Goal: Book appointment/travel/reservation

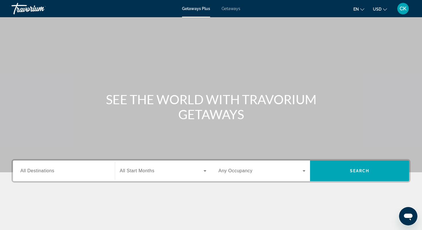
click at [74, 175] on div "Search widget" at bounding box center [63, 171] width 87 height 16
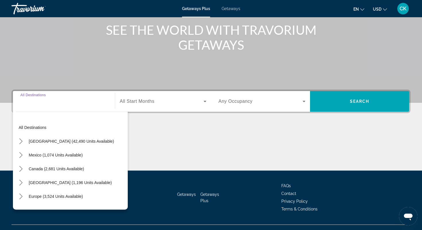
scroll to position [80, 0]
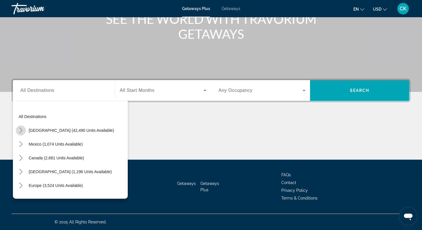
click at [22, 128] on icon "Toggle United States (42,490 units available) submenu" at bounding box center [21, 131] width 6 height 6
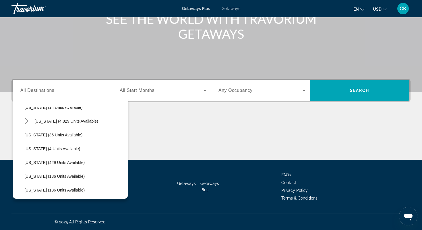
scroll to position [105, 0]
click at [33, 151] on span "Select destination: Hawaii (4 units available)" at bounding box center [75, 149] width 106 height 14
type input "**********"
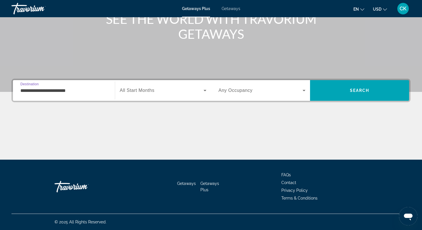
click at [132, 88] on span "All Start Months" at bounding box center [137, 90] width 35 height 5
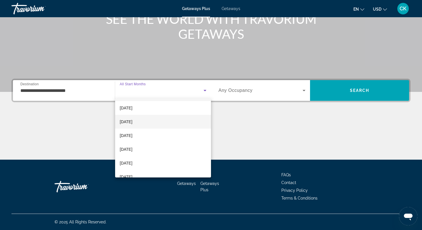
scroll to position [14, 0]
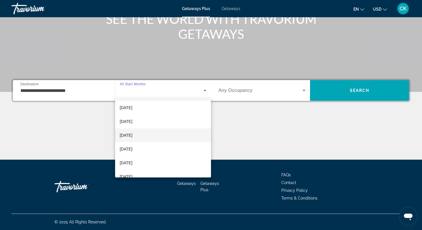
click at [140, 141] on mat-option "[DATE]" at bounding box center [163, 135] width 96 height 14
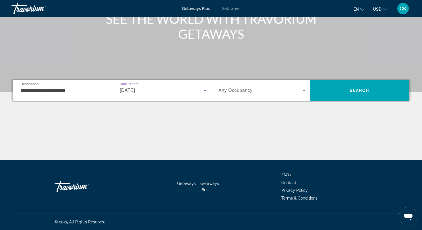
click at [238, 97] on div "Search widget" at bounding box center [262, 90] width 87 height 16
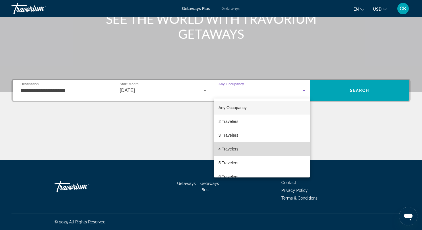
click at [236, 154] on mat-option "4 Travelers" at bounding box center [262, 149] width 96 height 14
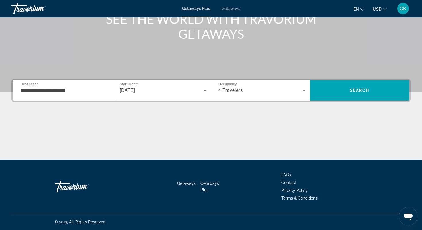
click at [236, 86] on div "Occupancy Any Occupancy 4 Travelers" at bounding box center [262, 90] width 87 height 16
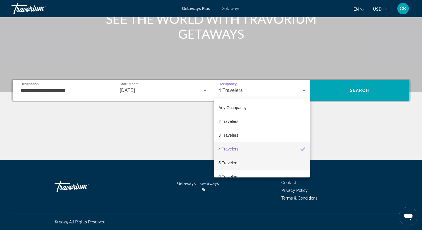
click at [231, 156] on mat-option "5 Travelers" at bounding box center [262, 163] width 96 height 14
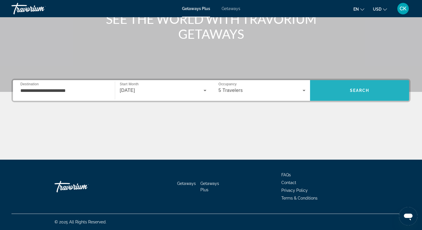
click at [326, 85] on span "Search" at bounding box center [359, 91] width 99 height 14
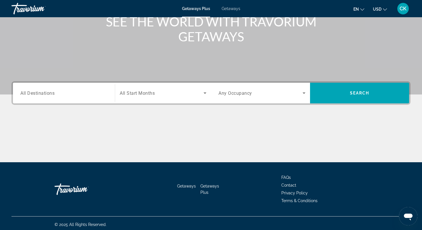
scroll to position [80, 0]
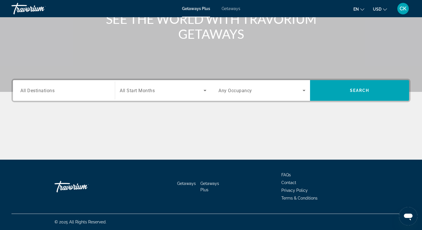
click at [74, 81] on div "Destination All Destinations" at bounding box center [64, 90] width 96 height 21
click at [74, 96] on div "Search widget" at bounding box center [63, 90] width 87 height 16
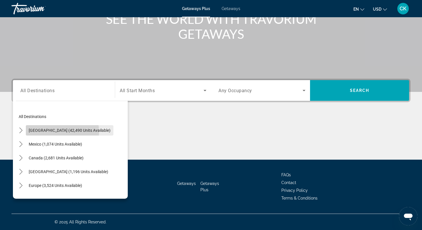
click at [47, 132] on span "[GEOGRAPHIC_DATA] (42,490 units available)" at bounding box center [70, 130] width 82 height 5
type input "**********"
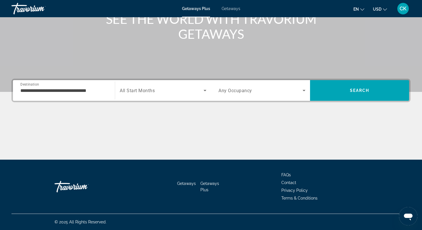
click at [141, 89] on span "All Start Months" at bounding box center [137, 90] width 35 height 5
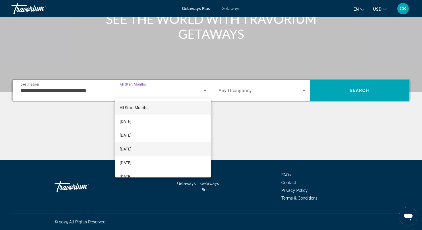
click at [132, 151] on span "[DATE]" at bounding box center [126, 149] width 12 height 7
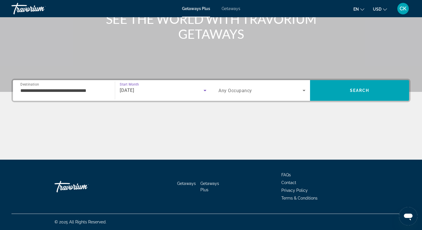
click at [226, 90] on span "Any Occupancy" at bounding box center [236, 90] width 34 height 5
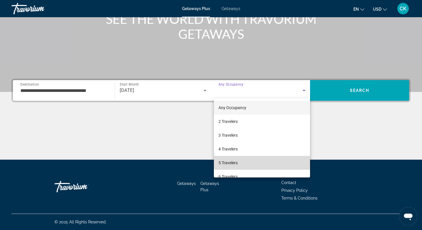
click at [230, 159] on span "5 Travelers" at bounding box center [228, 162] width 19 height 7
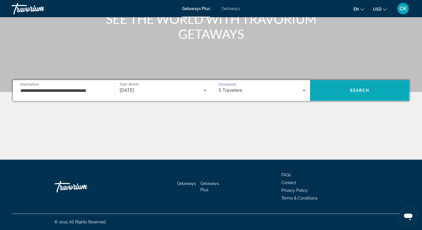
click at [352, 85] on span "Search" at bounding box center [359, 91] width 99 height 14
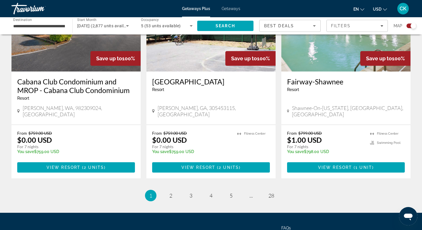
scroll to position [885, 0]
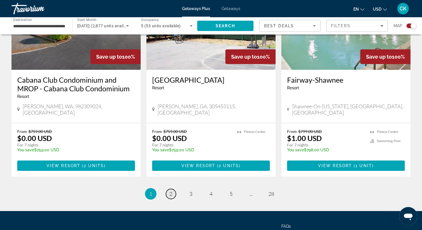
click at [173, 189] on link "page 2" at bounding box center [171, 194] width 10 height 10
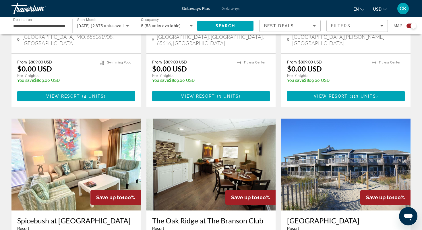
scroll to position [886, 0]
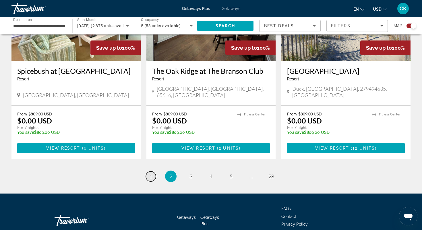
click at [154, 171] on link "page 1" at bounding box center [151, 176] width 10 height 10
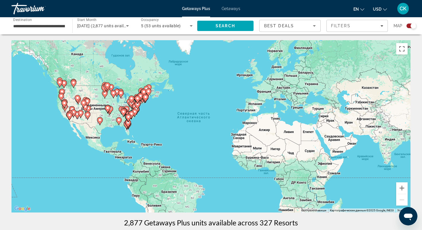
click at [274, 22] on div "Best Deals" at bounding box center [290, 28] width 52 height 16
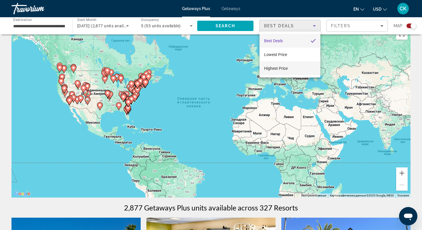
scroll to position [18, 0]
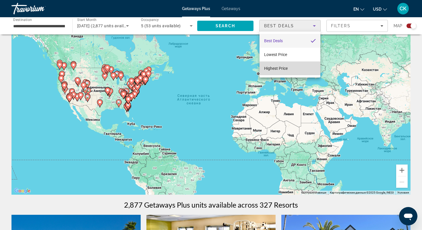
click at [282, 69] on span "Highest Price" at bounding box center [276, 68] width 24 height 5
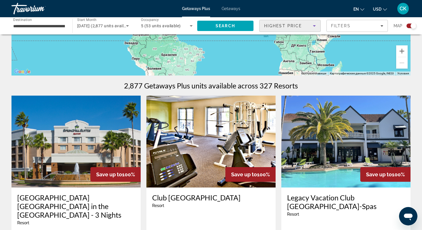
scroll to position [114, 0]
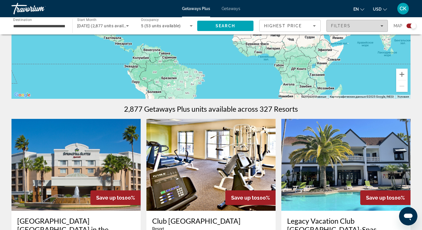
click at [327, 22] on button "Filters" at bounding box center [357, 26] width 61 height 12
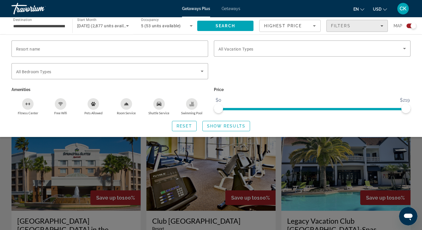
click at [332, 24] on span "Filters" at bounding box center [341, 26] width 20 height 5
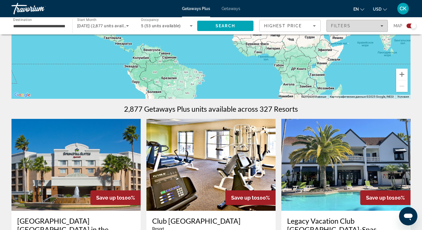
click at [332, 24] on span "Filters" at bounding box center [341, 26] width 20 height 5
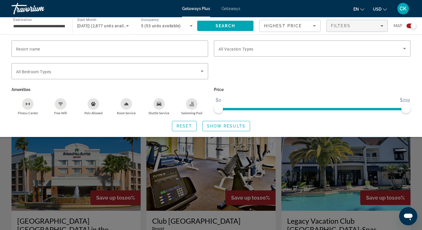
click at [312, 24] on icon "Sort by" at bounding box center [314, 25] width 7 height 7
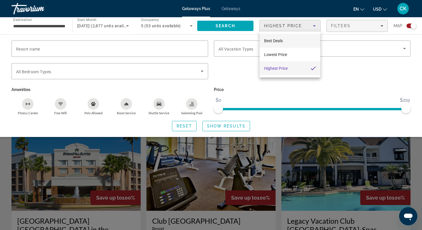
click at [288, 44] on mat-option "Best Deals" at bounding box center [290, 41] width 61 height 14
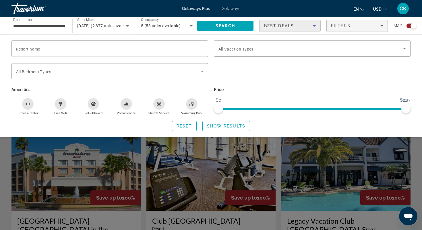
click at [0, 182] on div "Search widget" at bounding box center [211, 158] width 422 height 144
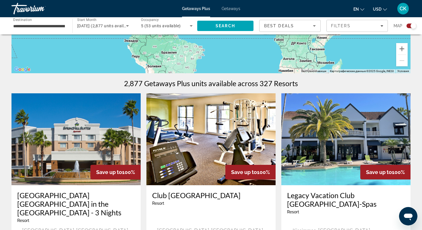
scroll to position [0, 0]
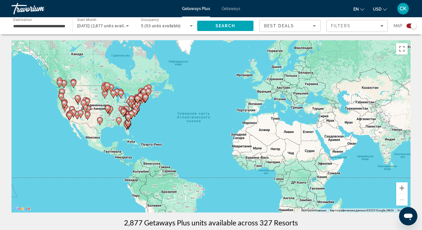
click at [285, 30] on div "Best Deals" at bounding box center [290, 28] width 52 height 16
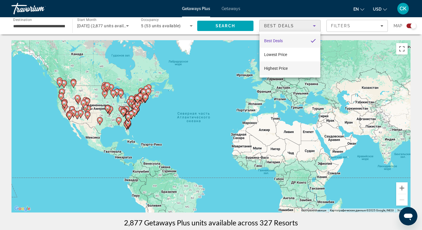
click at [279, 68] on span "Highest Price" at bounding box center [276, 68] width 24 height 5
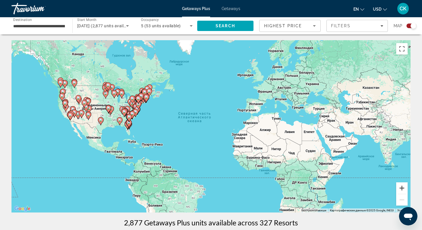
click at [402, 189] on button "Увеличить" at bounding box center [401, 187] width 11 height 11
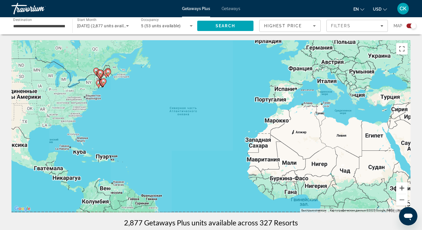
click at [402, 189] on button "Увеличить" at bounding box center [401, 187] width 11 height 11
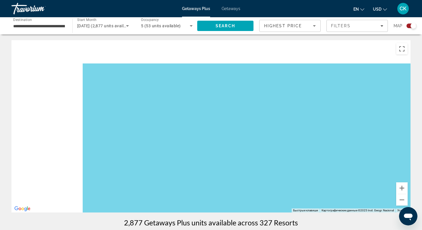
drag, startPoint x: 166, startPoint y: 105, endPoint x: 422, endPoint y: 212, distance: 277.2
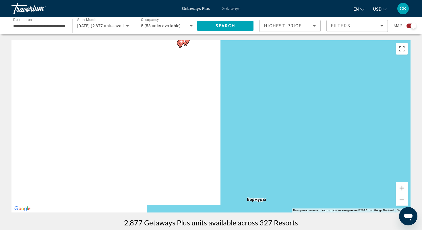
drag, startPoint x: 155, startPoint y: 116, endPoint x: 421, endPoint y: 113, distance: 266.5
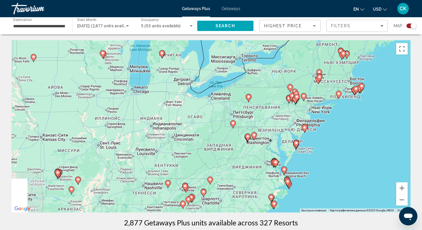
drag, startPoint x: 172, startPoint y: 114, endPoint x: 265, endPoint y: 168, distance: 106.8
click at [264, 168] on div "Чтобы активировать перетаскивание с помощью клавиатуры, нажмите Alt + Ввод. Пос…" at bounding box center [210, 126] width 399 height 172
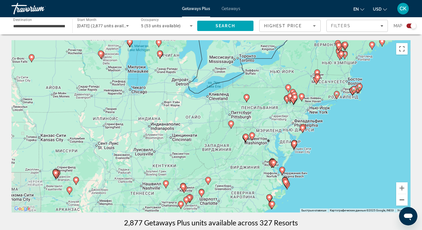
click at [401, 202] on button "Уменьшить" at bounding box center [401, 199] width 11 height 11
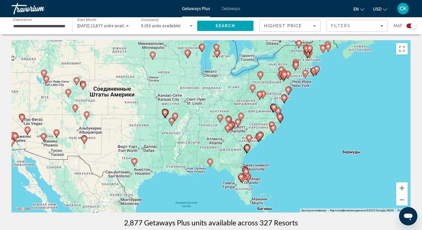
drag, startPoint x: 282, startPoint y: 154, endPoint x: 314, endPoint y: 118, distance: 48.4
click at [314, 118] on div "Чтобы активировать перетаскивание с помощью клавиатуры, нажмите Alt + Ввод. Пос…" at bounding box center [210, 126] width 399 height 172
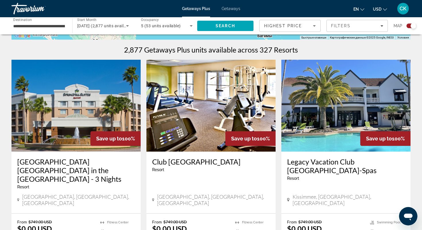
scroll to position [174, 0]
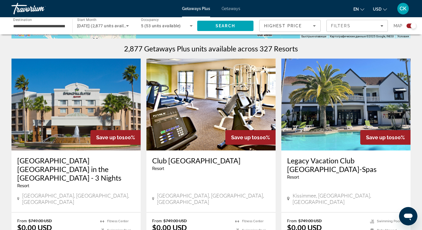
click at [146, 180] on app-exchanges-search-item "Save up to 100% Club [GEOGRAPHIC_DATA] - This is an adults only resort [GEOGRAP…" at bounding box center [211, 162] width 135 height 207
click at [146, 177] on div "Club [GEOGRAPHIC_DATA] - This is an adults only resort [GEOGRAPHIC_DATA], [GEOG…" at bounding box center [210, 181] width 129 height 62
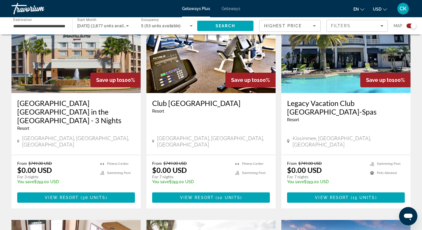
scroll to position [0, 0]
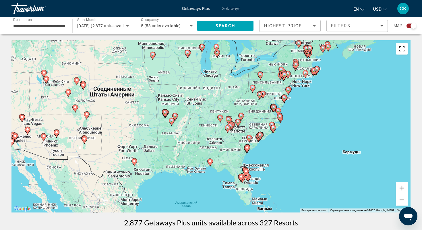
click at [401, 49] on button "Включить полноэкранный режим" at bounding box center [401, 48] width 11 height 11
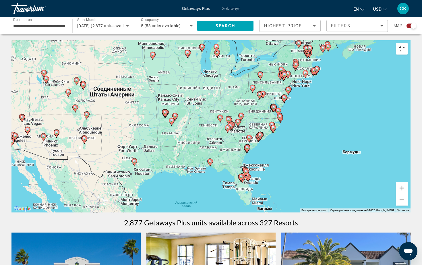
click at [408, 43] on button "Включить полноэкранный режим" at bounding box center [401, 48] width 11 height 11
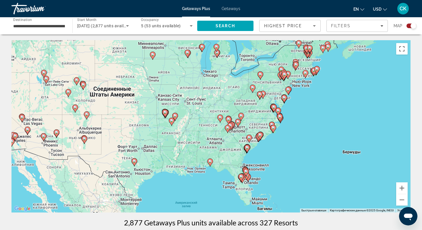
click at [289, 25] on span "Highest Price" at bounding box center [283, 26] width 38 height 5
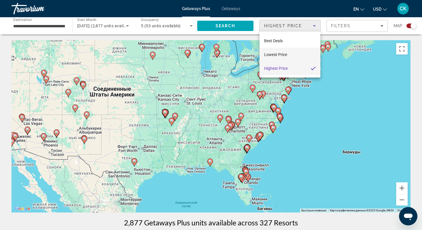
click at [288, 58] on mat-option "Lowest Price" at bounding box center [290, 55] width 61 height 14
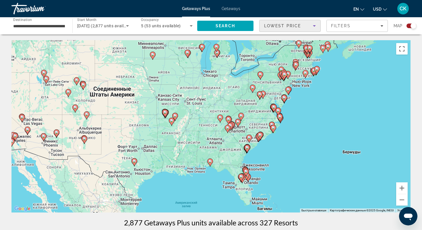
click at [282, 28] on div "Lowest Price" at bounding box center [288, 25] width 49 height 7
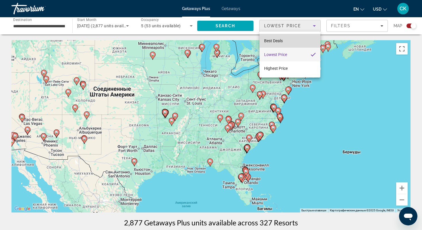
click at [278, 36] on mat-option "Best Deals" at bounding box center [290, 41] width 61 height 14
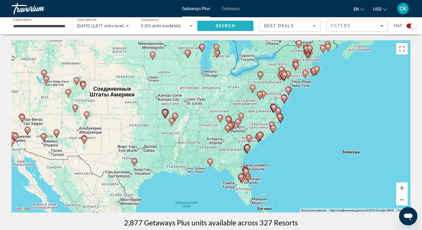
click at [235, 28] on span "Search" at bounding box center [225, 26] width 56 height 14
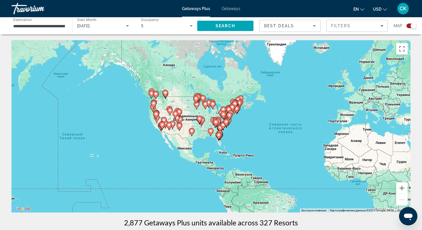
click at [267, 33] on app-map-search-filters "Best Deals Filters Map" at bounding box center [337, 25] width 157 height 17
click at [268, 29] on div "Best Deals" at bounding box center [288, 25] width 49 height 7
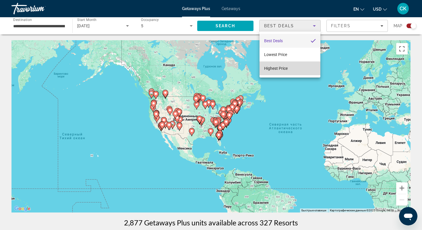
click at [274, 69] on span "Highest Price" at bounding box center [276, 68] width 24 height 5
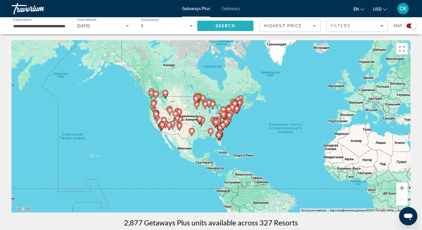
click at [230, 32] on span "Search" at bounding box center [225, 26] width 56 height 14
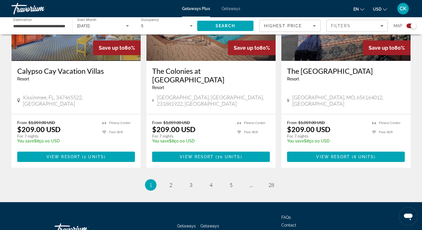
scroll to position [885, 0]
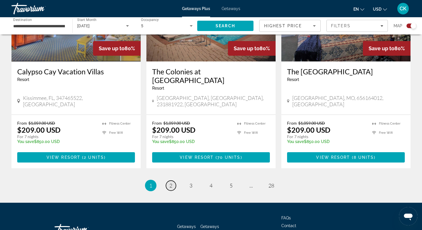
click at [170, 182] on span "2" at bounding box center [170, 185] width 3 height 6
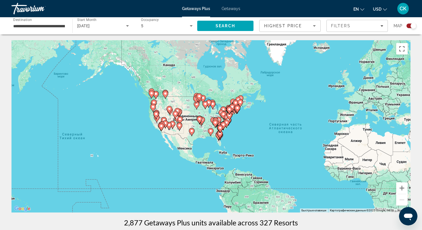
click at [267, 26] on span "Highest Price" at bounding box center [283, 26] width 38 height 5
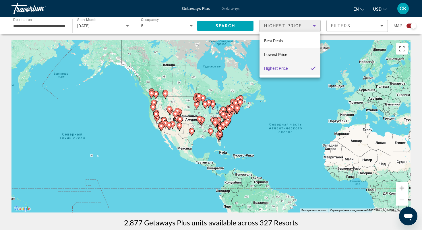
click at [274, 48] on mat-option "Lowest Price" at bounding box center [290, 55] width 61 height 14
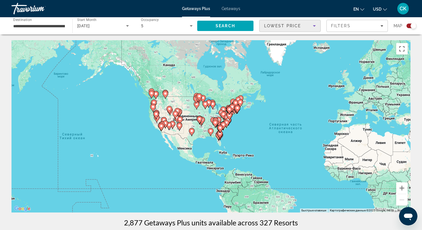
click at [273, 32] on app-map-search-filters "Lowest Price Filters Map" at bounding box center [337, 25] width 157 height 17
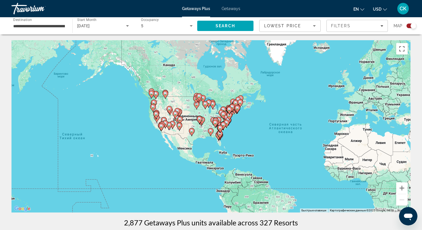
click at [273, 26] on span "Lowest Price" at bounding box center [282, 26] width 37 height 5
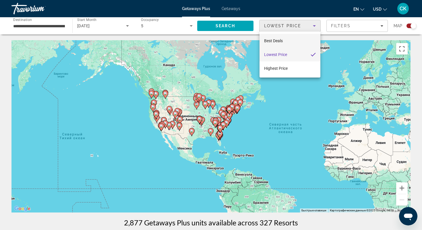
click at [273, 40] on span "Best Deals" at bounding box center [273, 40] width 19 height 5
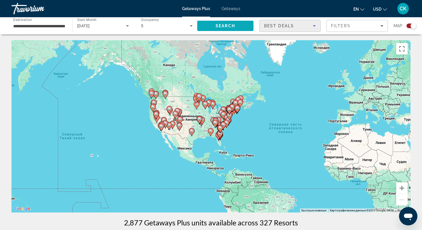
click at [212, 28] on span "Search" at bounding box center [225, 26] width 56 height 14
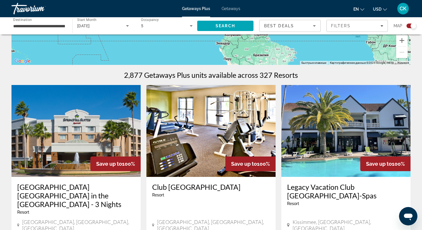
scroll to position [65, 0]
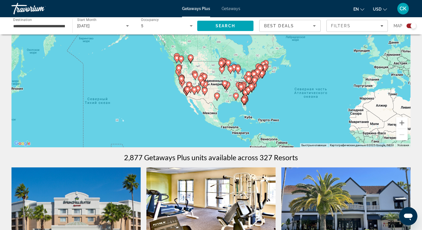
drag, startPoint x: 168, startPoint y: 82, endPoint x: 197, endPoint y: 114, distance: 42.9
click at [197, 114] on div "Чтобы активировать перетаскивание с помощью клавиатуры, нажмите Alt + Ввод. Пос…" at bounding box center [210, 61] width 399 height 172
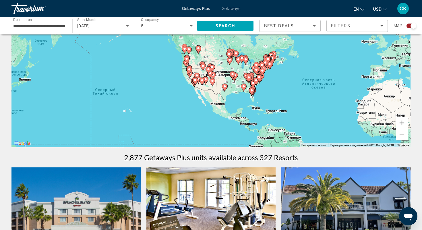
drag, startPoint x: 222, startPoint y: 103, endPoint x: 238, endPoint y: 88, distance: 22.2
click at [219, 104] on div "Чтобы активировать перетаскивание с помощью клавиатуры, нажмите Alt + Ввод. Пос…" at bounding box center [210, 61] width 399 height 172
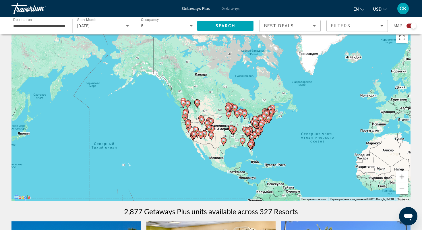
scroll to position [1, 0]
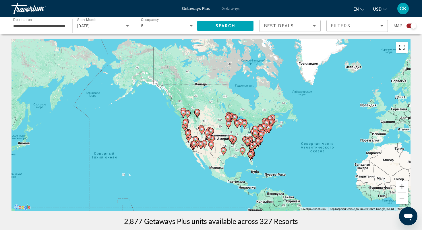
click at [402, 51] on button "Включить полноэкранный режим" at bounding box center [401, 47] width 11 height 11
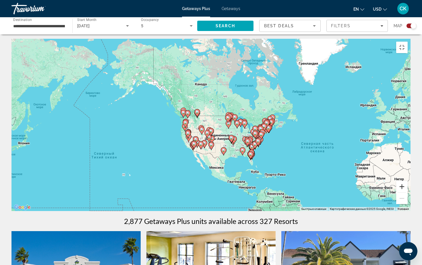
click at [408, 192] on button "Увеличить" at bounding box center [401, 186] width 11 height 11
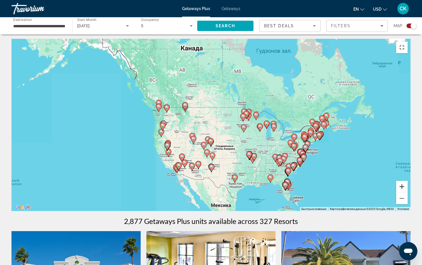
click at [408, 192] on button "Увеличить" at bounding box center [401, 186] width 11 height 11
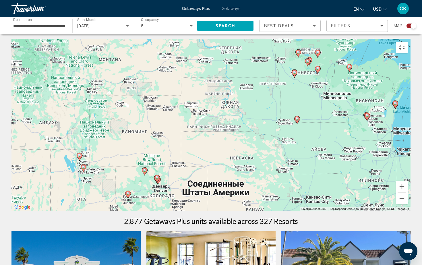
drag, startPoint x: 322, startPoint y: 196, endPoint x: 229, endPoint y: 156, distance: 102.0
click at [229, 156] on div "Чтобы активировать перетаскивание с помощью клавиатуры, нажмите Alt + Ввод. Пос…" at bounding box center [210, 125] width 399 height 172
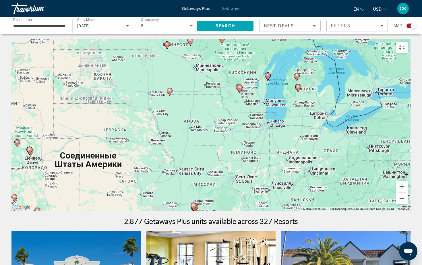
drag, startPoint x: 280, startPoint y: 172, endPoint x: 208, endPoint y: 40, distance: 150.0
click at [208, 40] on div "Чтобы активировать перетаскивание с помощью клавиатуры, нажмите Alt + Ввод. Пос…" at bounding box center [210, 125] width 399 height 172
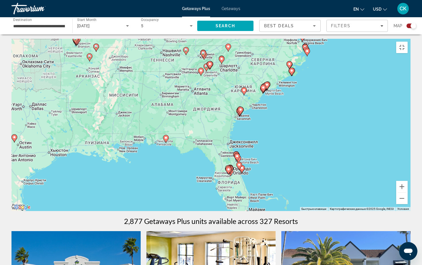
drag, startPoint x: 242, startPoint y: 136, endPoint x: 202, endPoint y: 75, distance: 73.0
click at [202, 75] on div "Чтобы активировать перетаскивание с помощью клавиатуры, нажмите Alt + Ввод. Пос…" at bounding box center [210, 125] width 399 height 172
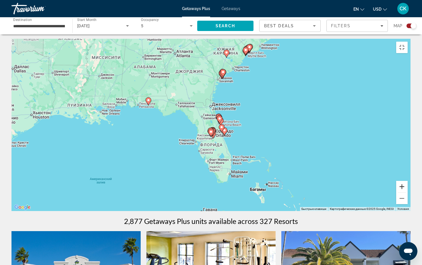
click at [408, 192] on button "Увеличить" at bounding box center [401, 186] width 11 height 11
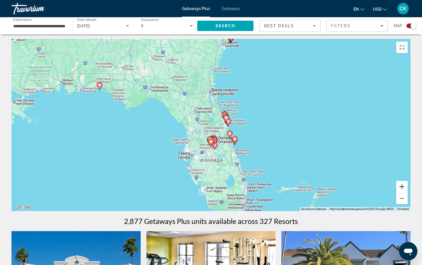
click at [408, 192] on button "Увеличить" at bounding box center [401, 186] width 11 height 11
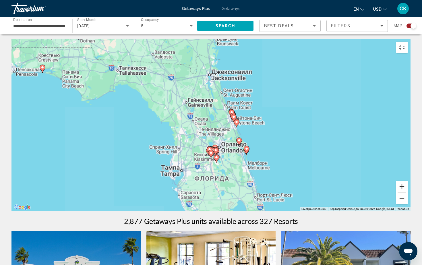
click at [408, 192] on button "Увеличить" at bounding box center [401, 186] width 11 height 11
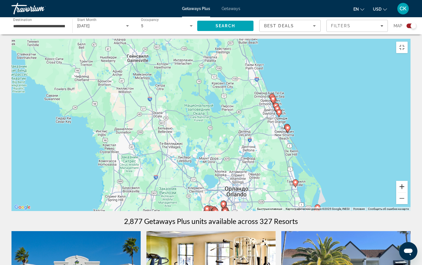
click at [408, 192] on button "Увеличить" at bounding box center [401, 186] width 11 height 11
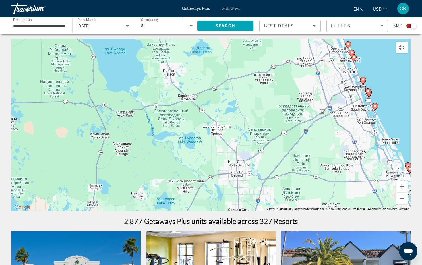
drag, startPoint x: 366, startPoint y: 166, endPoint x: 253, endPoint y: 183, distance: 114.5
click at [253, 183] on div "Чтобы активировать перетаскивание с помощью клавиатуры, нажмите Alt + Ввод. Пос…" at bounding box center [210, 125] width 399 height 172
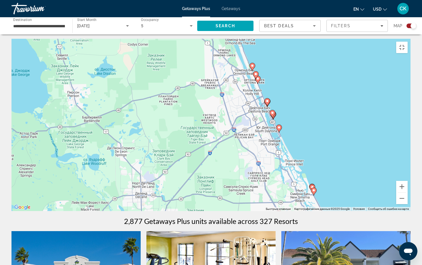
drag, startPoint x: 359, startPoint y: 121, endPoint x: 299, endPoint y: 125, distance: 59.6
click at [299, 125] on div "Чтобы активировать перетаскивание с помощью клавиатуры, нажмите Alt + Ввод. Пос…" at bounding box center [210, 125] width 399 height 172
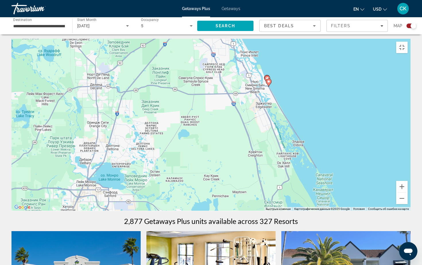
drag, startPoint x: 308, startPoint y: 161, endPoint x: 256, endPoint y: 19, distance: 151.7
click at [256, 39] on div "Чтобы активировать перетаскивание с помощью клавиатуры, нажмите Alt + Ввод. Пос…" at bounding box center [210, 125] width 399 height 172
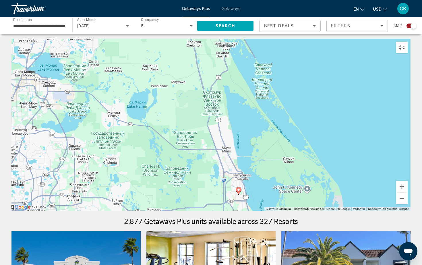
drag, startPoint x: 336, startPoint y: 187, endPoint x: 267, endPoint y: 99, distance: 111.9
click at [267, 99] on div "Чтобы активировать перетаскивание с помощью клавиатуры, нажмите Alt + Ввод. Пос…" at bounding box center [210, 125] width 399 height 172
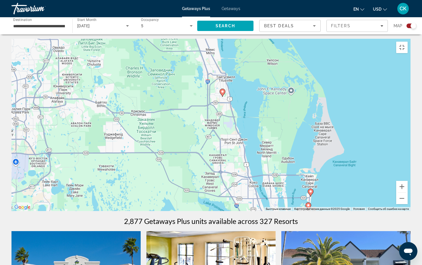
drag, startPoint x: 302, startPoint y: 135, endPoint x: 302, endPoint y: 47, distance: 88.2
click at [302, 47] on div "Чтобы активировать перетаскивание с помощью клавиатуры, нажмите Alt + Ввод. Пос…" at bounding box center [210, 125] width 399 height 172
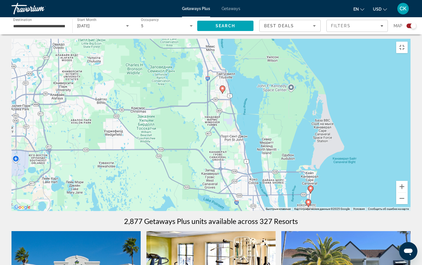
drag, startPoint x: 318, startPoint y: 146, endPoint x: 318, endPoint y: 121, distance: 24.4
click at [318, 121] on div "Чтобы активировать перетаскивание с помощью клавиатуры, нажмите Alt + Ввод. Пос…" at bounding box center [210, 125] width 399 height 172
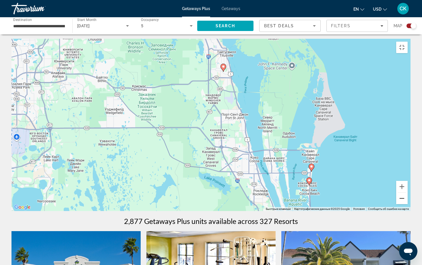
click at [408, 204] on button "Уменьшить" at bounding box center [401, 198] width 11 height 11
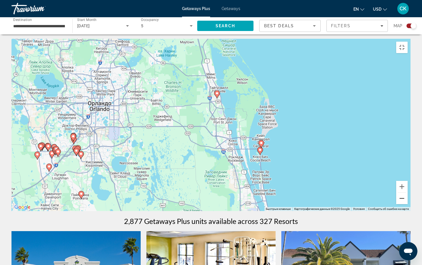
click at [408, 204] on button "Уменьшить" at bounding box center [401, 198] width 11 height 11
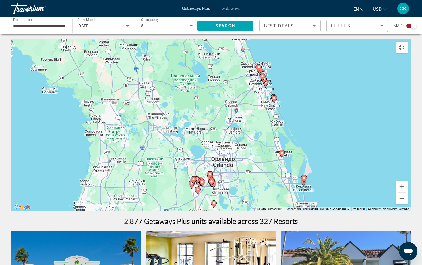
drag, startPoint x: 98, startPoint y: 86, endPoint x: 168, endPoint y: 134, distance: 84.5
click at [168, 134] on div "Чтобы активировать перетаскивание с помощью клавиатуры, нажмите Alt + Ввод. Пос…" at bounding box center [210, 125] width 399 height 172
click at [408, 42] on button "Включить полноэкранный режим" at bounding box center [401, 47] width 11 height 11
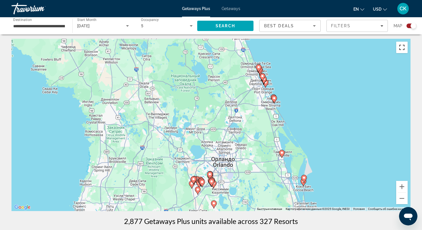
scroll to position [0, 0]
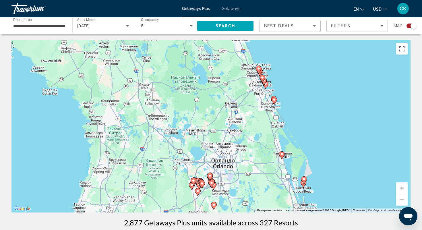
click at [80, 25] on span "[DATE]" at bounding box center [83, 26] width 13 height 5
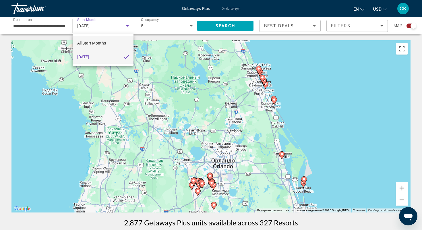
click at [85, 46] on span "All Start Months" at bounding box center [91, 43] width 29 height 7
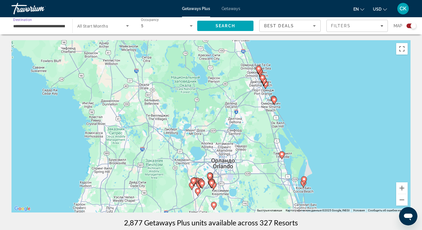
click at [40, 26] on input "**********" at bounding box center [39, 26] width 52 height 7
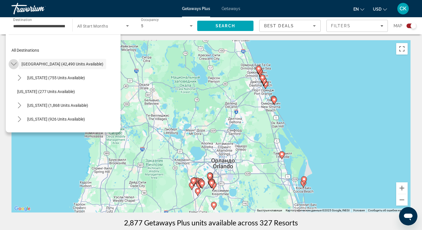
click at [12, 65] on icon "Toggle United States (42,490 units available) submenu" at bounding box center [14, 64] width 6 height 6
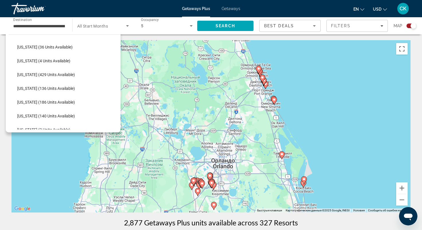
scroll to position [128, 0]
click at [16, 61] on span "Select destination: Hawaii (4 units available)" at bounding box center [67, 60] width 106 height 14
type input "**********"
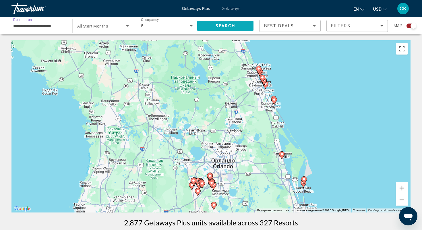
click at [206, 29] on span "Search" at bounding box center [225, 26] width 56 height 14
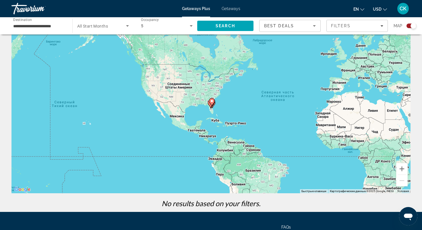
scroll to position [20, 0]
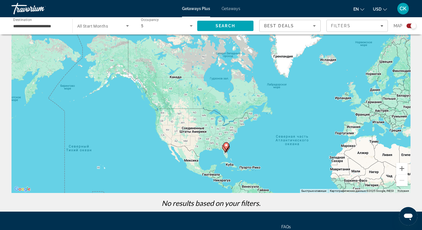
drag, startPoint x: 97, startPoint y: 94, endPoint x: 111, endPoint y: 139, distance: 47.4
click at [111, 139] on div "Чтобы активировать перетаскивание с помощью клавиатуры, нажмите Alt + Ввод. Пос…" at bounding box center [210, 107] width 399 height 172
click at [279, 32] on app-map-search-filters "Best Deals Filters Map" at bounding box center [337, 25] width 157 height 17
click at [341, 24] on span "Filters" at bounding box center [341, 26] width 20 height 5
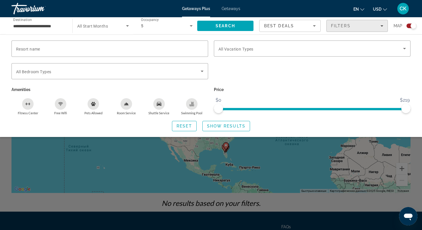
click at [335, 28] on span "Filters" at bounding box center [341, 26] width 20 height 5
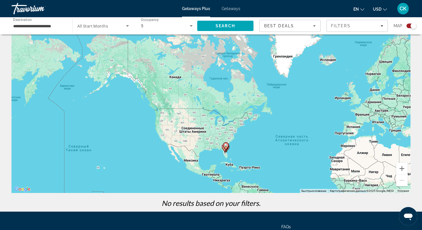
click at [165, 28] on div "5" at bounding box center [165, 25] width 49 height 7
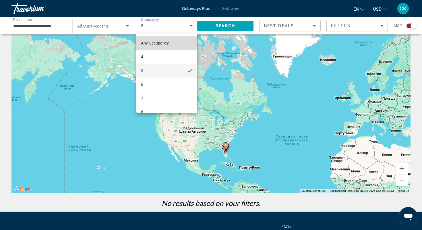
click at [150, 43] on span "Any Occupancy" at bounding box center [155, 43] width 28 height 5
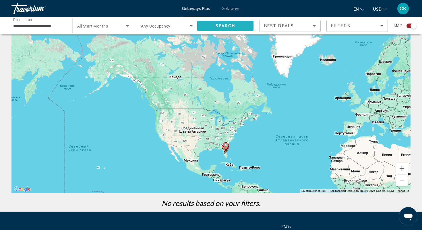
click at [217, 25] on span "Search" at bounding box center [226, 26] width 20 height 5
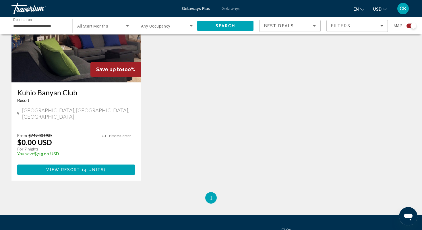
scroll to position [245, 0]
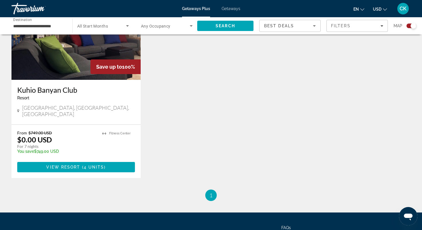
click at [86, 112] on div "[GEOGRAPHIC_DATA], [GEOGRAPHIC_DATA], [GEOGRAPHIC_DATA]" at bounding box center [76, 112] width 118 height 14
click at [75, 91] on h3 "Kuhio Banyan Club" at bounding box center [76, 90] width 118 height 9
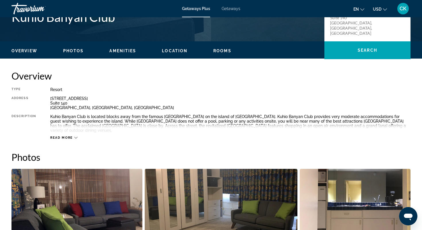
scroll to position [159, 0]
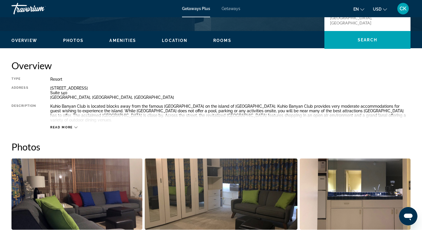
click at [60, 120] on div "Read more" at bounding box center [230, 122] width 360 height 16
click at [60, 125] on span "Read more" at bounding box center [61, 127] width 23 height 4
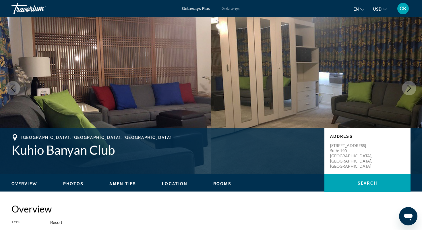
scroll to position [15, 0]
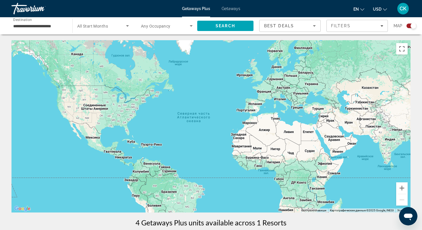
click at [47, 28] on input "**********" at bounding box center [39, 26] width 52 height 7
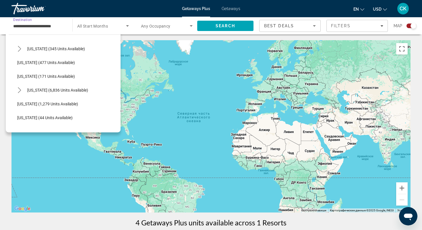
scroll to position [498, 0]
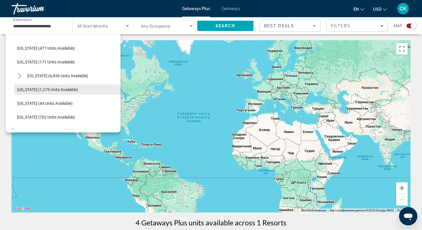
click at [34, 92] on span "Select destination: Washington (1,279 units available)" at bounding box center [67, 90] width 106 height 14
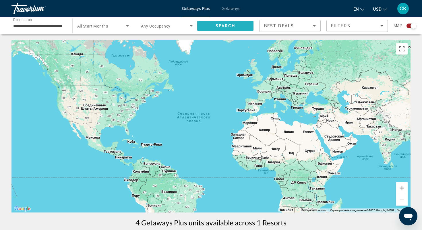
click at [220, 24] on span "Search" at bounding box center [226, 26] width 20 height 5
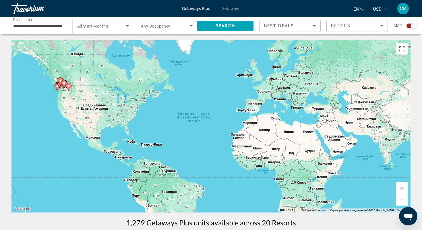
click at [101, 24] on span "All Start Months" at bounding box center [92, 26] width 31 height 5
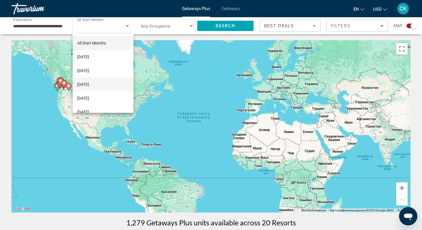
click at [89, 86] on span "[DATE]" at bounding box center [83, 84] width 12 height 7
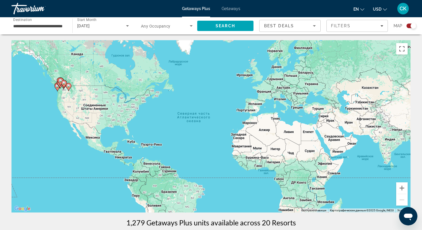
click at [152, 30] on div "Search widget" at bounding box center [167, 26] width 52 height 16
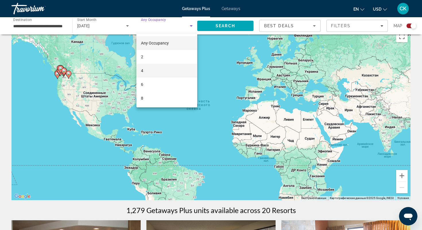
scroll to position [0, 0]
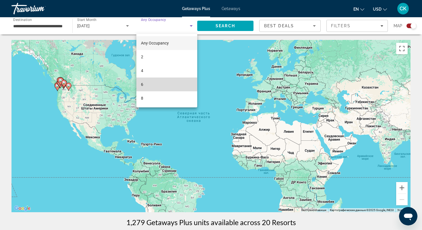
click at [148, 83] on mat-option "6" at bounding box center [166, 85] width 61 height 14
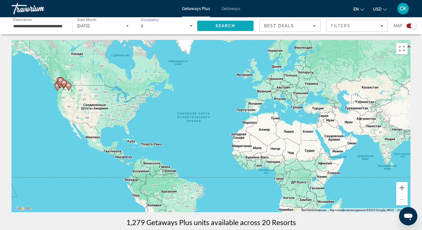
click at [225, 24] on span "Search" at bounding box center [226, 26] width 20 height 5
click at [49, 27] on input "**********" at bounding box center [39, 26] width 52 height 7
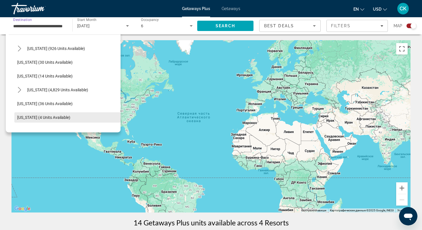
scroll to position [57, 0]
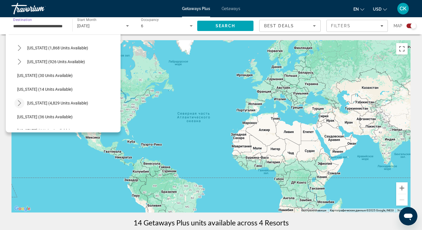
click at [21, 103] on icon "Toggle Florida (4,829 units available) submenu" at bounding box center [20, 103] width 6 height 6
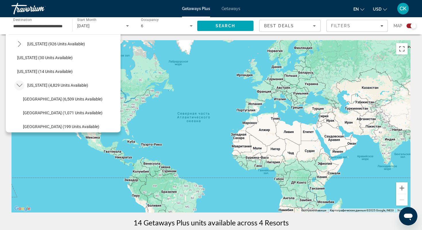
scroll to position [77, 0]
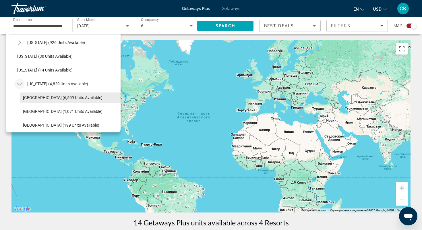
click at [32, 96] on span "[GEOGRAPHIC_DATA] (6,509 units available)" at bounding box center [63, 97] width 80 height 5
type input "**********"
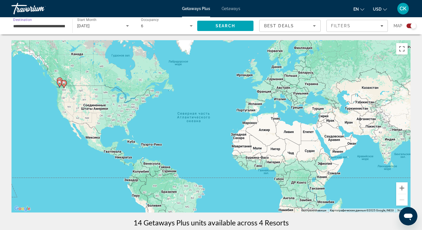
click at [105, 30] on div "[DATE]" at bounding box center [103, 26] width 52 height 16
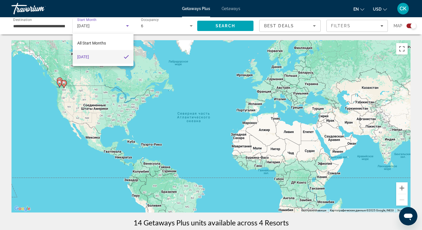
click at [159, 25] on div at bounding box center [211, 115] width 422 height 230
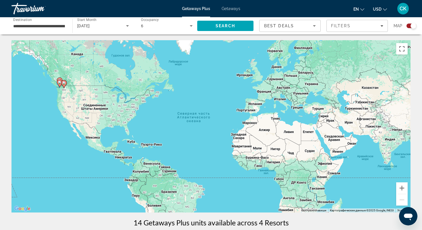
click at [155, 25] on div "6" at bounding box center [165, 25] width 49 height 7
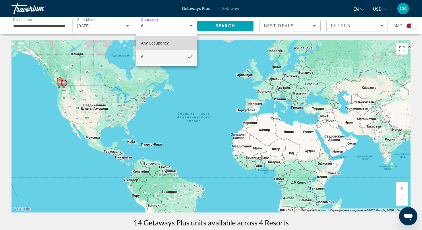
click at [147, 44] on span "Any Occupancy" at bounding box center [155, 43] width 28 height 5
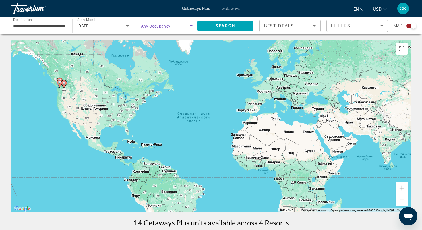
click at [116, 30] on div "[DATE]" at bounding box center [103, 26] width 52 height 16
click at [46, 22] on div "**********" at bounding box center [39, 26] width 52 height 16
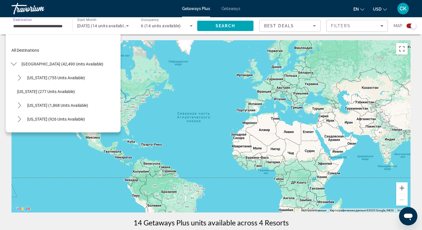
scroll to position [503, 0]
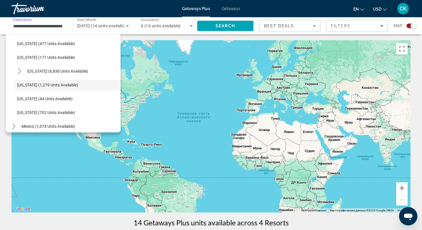
click at [104, 24] on span "December 2025 (14 units available)" at bounding box center [102, 26] width 50 height 5
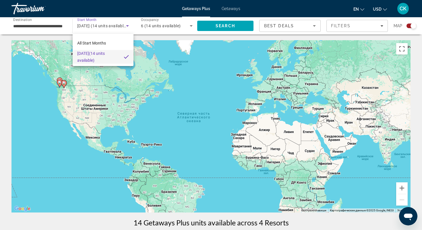
click at [144, 25] on div at bounding box center [211, 115] width 422 height 230
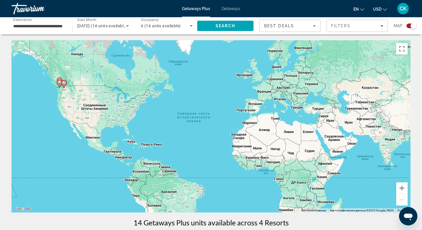
click at [144, 29] on div "6 (14 units available)" at bounding box center [165, 25] width 49 height 7
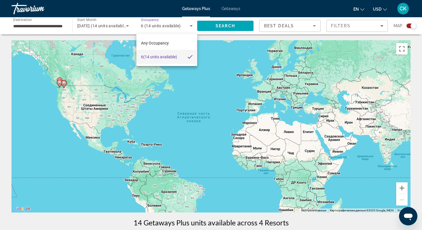
click at [220, 26] on div at bounding box center [211, 115] width 422 height 230
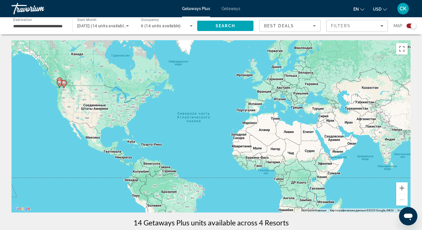
click at [220, 26] on span "Search" at bounding box center [226, 26] width 20 height 5
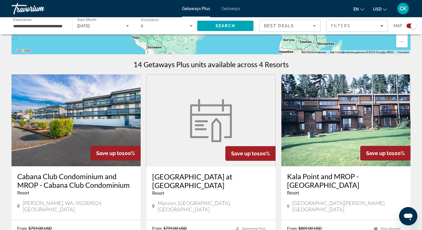
scroll to position [37, 0]
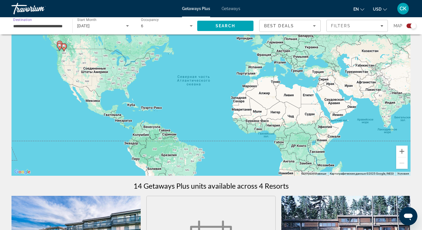
click at [55, 25] on input "**********" at bounding box center [39, 26] width 52 height 7
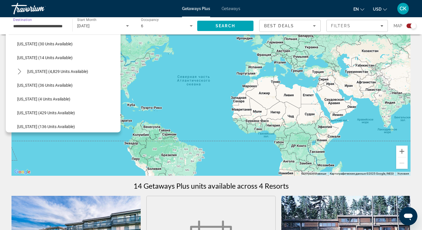
scroll to position [90, 0]
click at [21, 70] on icon "Toggle Florida (4,829 units available) submenu" at bounding box center [20, 71] width 6 height 6
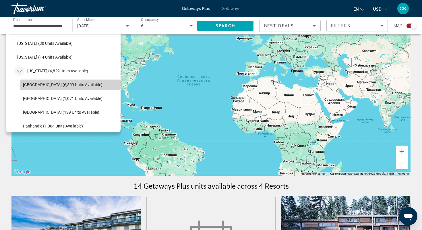
click at [27, 86] on span "[GEOGRAPHIC_DATA] (6,509 units available)" at bounding box center [63, 84] width 80 height 5
type input "**********"
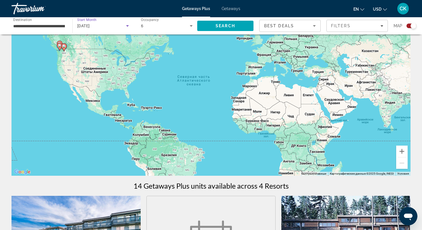
click at [90, 27] on span "[DATE]" at bounding box center [83, 26] width 13 height 5
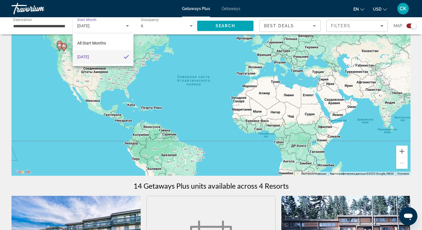
click at [132, 25] on div at bounding box center [211, 115] width 422 height 230
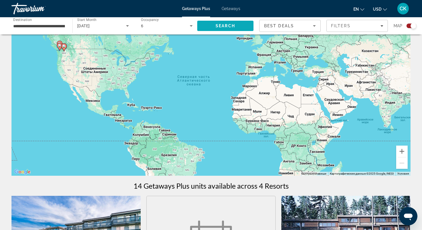
click at [209, 24] on span "Search" at bounding box center [225, 26] width 56 height 14
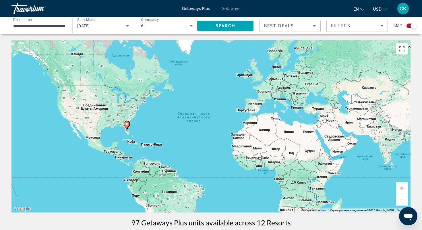
click at [92, 28] on div "[DATE]" at bounding box center [101, 25] width 49 height 7
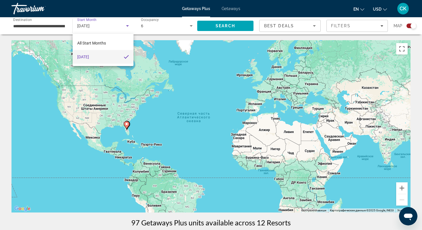
click at [103, 28] on div at bounding box center [211, 115] width 422 height 230
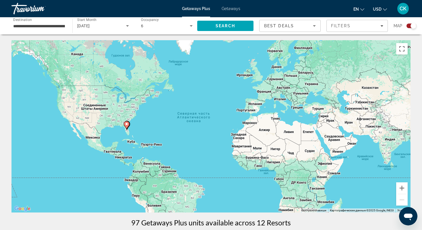
click at [148, 28] on div "6" at bounding box center [165, 25] width 49 height 7
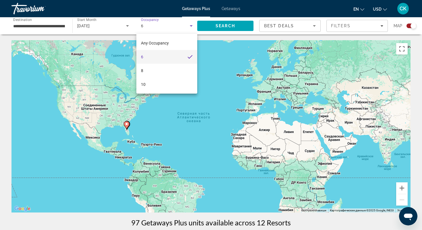
click at [227, 29] on div at bounding box center [211, 115] width 422 height 230
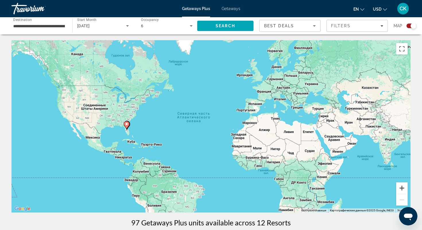
click at [404, 188] on button "Увеличить" at bounding box center [401, 187] width 11 height 11
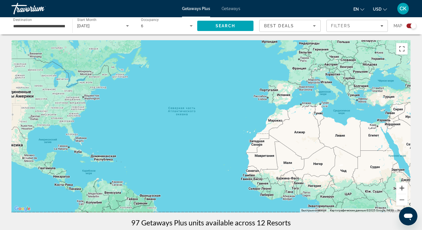
click at [404, 188] on button "Увеличить" at bounding box center [401, 187] width 11 height 11
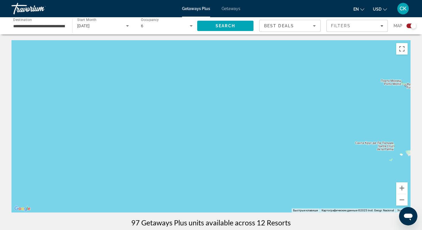
drag, startPoint x: 180, startPoint y: 145, endPoint x: 397, endPoint y: 140, distance: 216.6
click at [397, 140] on div "Main content" at bounding box center [210, 126] width 399 height 172
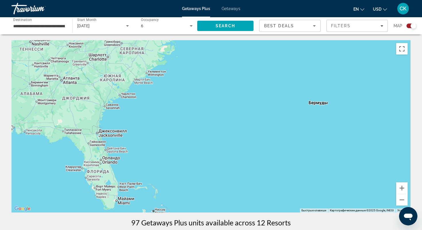
drag, startPoint x: 225, startPoint y: 121, endPoint x: 273, endPoint y: 150, distance: 56.1
click at [273, 150] on div "Main content" at bounding box center [210, 126] width 399 height 172
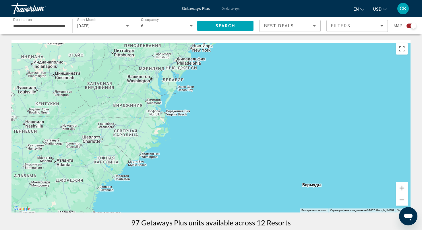
drag, startPoint x: 247, startPoint y: 63, endPoint x: 244, endPoint y: 133, distance: 70.4
click at [244, 133] on div "Чтобы активировать перетаскивание с помощью клавиатуры, нажмите Alt + Ввод. Пос…" at bounding box center [210, 126] width 399 height 172
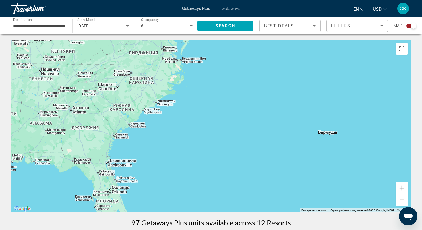
drag, startPoint x: 244, startPoint y: 133, endPoint x: 261, endPoint y: 51, distance: 83.6
click at [261, 51] on div "Main content" at bounding box center [210, 126] width 399 height 172
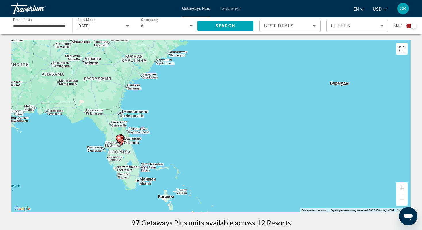
drag, startPoint x: 174, startPoint y: 192, endPoint x: 210, endPoint y: 159, distance: 48.7
click at [210, 159] on div "Чтобы активировать перетаскивание с помощью клавиатуры, нажмите Alt + Ввод. Пос…" at bounding box center [210, 126] width 399 height 172
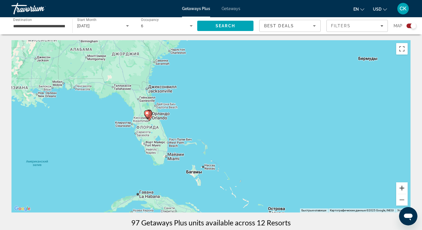
click at [400, 191] on button "Увеличить" at bounding box center [401, 187] width 11 height 11
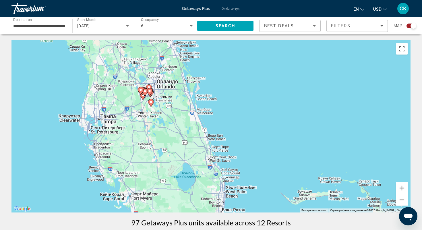
drag, startPoint x: 212, startPoint y: 120, endPoint x: 401, endPoint y: 122, distance: 188.4
click at [401, 122] on div "Чтобы активировать перетаскивание с помощью клавиатуры, нажмите Alt + Ввод. Пос…" at bounding box center [210, 126] width 399 height 172
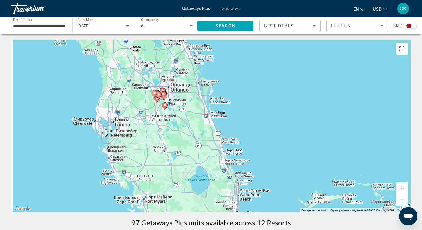
drag, startPoint x: 346, startPoint y: 134, endPoint x: 396, endPoint y: 144, distance: 50.6
click at [396, 144] on div "Чтобы активировать перетаскивание с помощью клавиатуры, нажмите Alt + Ввод. Пос…" at bounding box center [210, 126] width 399 height 172
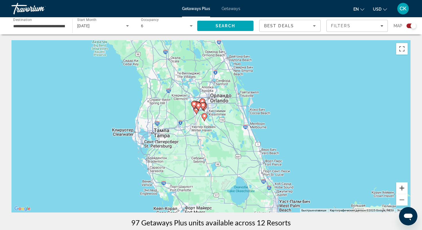
click at [404, 193] on button "Увеличить" at bounding box center [401, 187] width 11 height 11
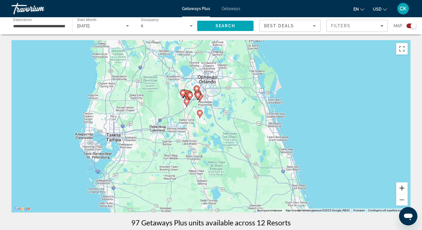
click at [404, 191] on button "Увеличить" at bounding box center [401, 187] width 11 height 11
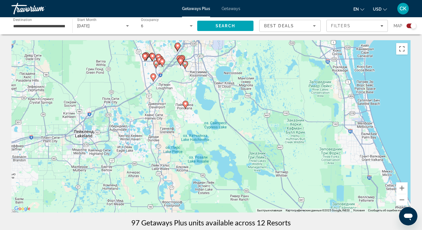
drag, startPoint x: 271, startPoint y: 144, endPoint x: 286, endPoint y: 184, distance: 43.1
click at [286, 184] on div "Чтобы активировать перетаскивание с помощью клавиатуры, нажмите Alt + Ввод. Пос…" at bounding box center [210, 126] width 399 height 172
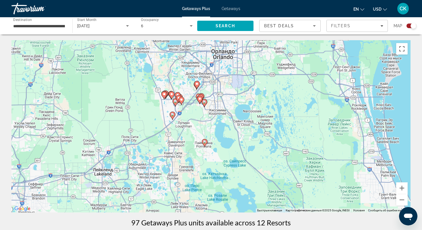
drag, startPoint x: 305, startPoint y: 193, endPoint x: 335, endPoint y: 208, distance: 33.7
click at [335, 208] on div "Чтобы активировать перетаскивание с помощью клавиатуры, нажмите Alt + Ввод. Пос…" at bounding box center [210, 126] width 399 height 172
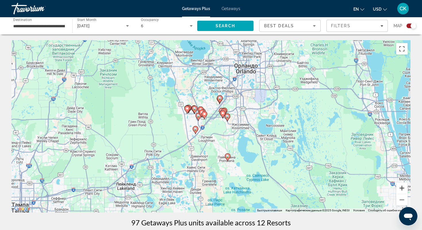
click at [400, 188] on button "Увеличить" at bounding box center [401, 187] width 11 height 11
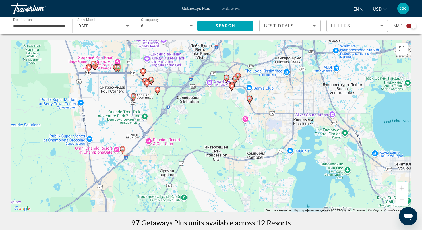
drag, startPoint x: 364, startPoint y: 167, endPoint x: 337, endPoint y: 162, distance: 27.3
click at [337, 162] on div "Чтобы активировать перетаскивание с помощью клавиатуры, нажмите Alt + Ввод. Пос…" at bounding box center [210, 126] width 399 height 172
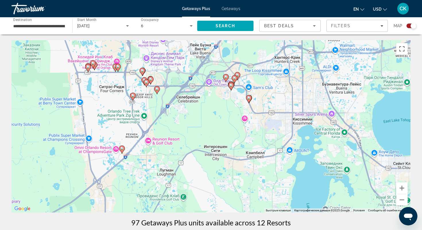
click at [143, 72] on icon "Main content" at bounding box center [142, 71] width 5 height 7
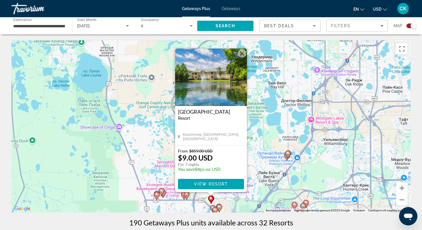
click at [146, 134] on div "Чтобы активировать перетаскивание с помощью клавиатуры, нажмите Alt + Ввод. Пос…" at bounding box center [210, 126] width 399 height 172
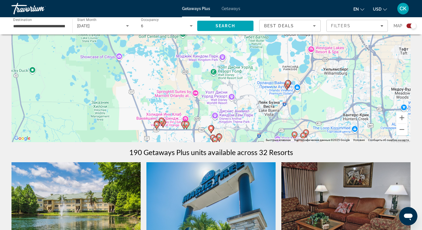
click at [218, 136] on icon "Main content" at bounding box center [219, 137] width 5 height 7
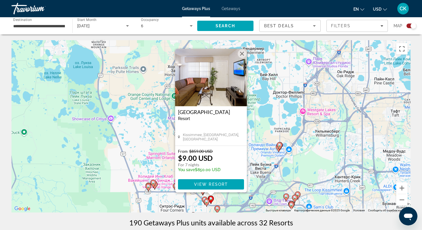
click at [159, 129] on div "Чтобы активировать перетаскивание с помощью клавиатуры, нажмите Alt + Ввод. Пос…" at bounding box center [210, 126] width 399 height 172
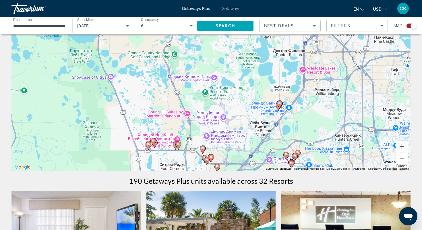
click at [179, 144] on image "Main content" at bounding box center [178, 144] width 3 height 3
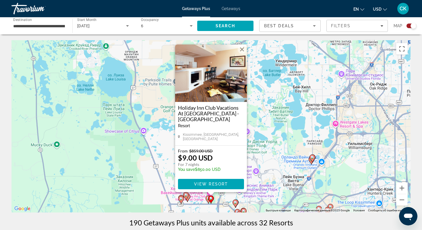
click at [138, 139] on div "Чтобы активировать перетаскивание с помощью клавиатуры, нажмите Alt + Ввод. Пос…" at bounding box center [210, 126] width 399 height 172
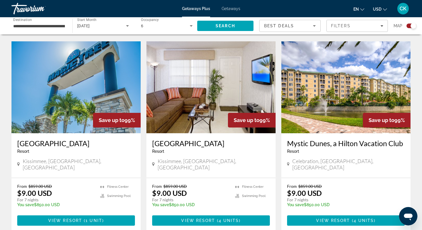
scroll to position [852, 0]
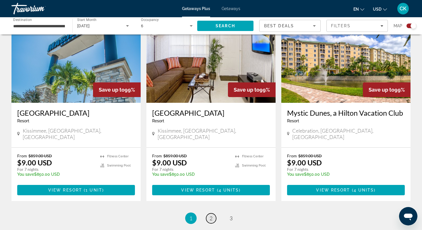
click at [208, 213] on link "page 2" at bounding box center [211, 218] width 10 height 10
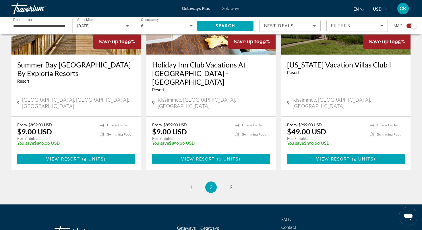
scroll to position [903, 0]
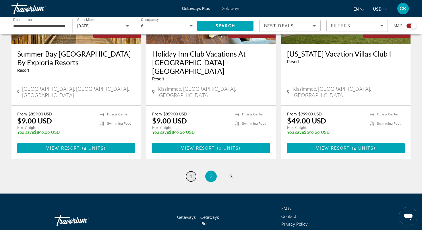
click at [190, 173] on span "1" at bounding box center [191, 176] width 3 height 6
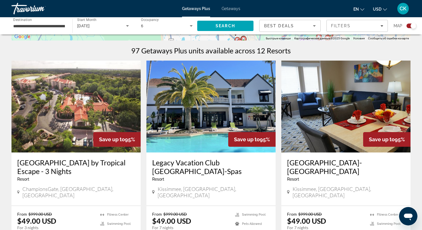
scroll to position [184, 0]
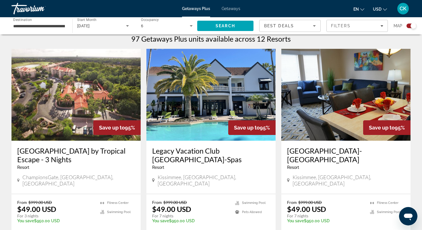
click at [86, 161] on h3 "Tuscana Resort by Tropical Escape - 3 Nights" at bounding box center [76, 154] width 118 height 17
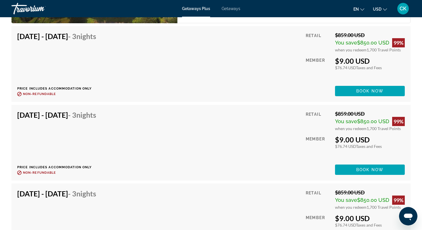
scroll to position [1029, 0]
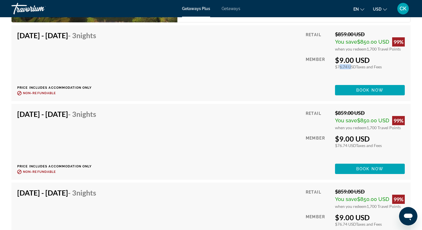
drag, startPoint x: 337, startPoint y: 67, endPoint x: 347, endPoint y: 67, distance: 10.4
click at [347, 67] on div "$76.74 USD Taxes and Fees" at bounding box center [370, 66] width 70 height 5
drag, startPoint x: 340, startPoint y: 62, endPoint x: 368, endPoint y: 64, distance: 27.4
click at [368, 64] on div "$9.00 USD $76.74 USD Taxes and Fees You earn 0 Travel Points" at bounding box center [370, 62] width 70 height 13
click at [297, 64] on div "Dec 1, 2025 - Dec 4, 2025 - 3 Nights Price includes accommodation only Refundab…" at bounding box center [211, 63] width 388 height 64
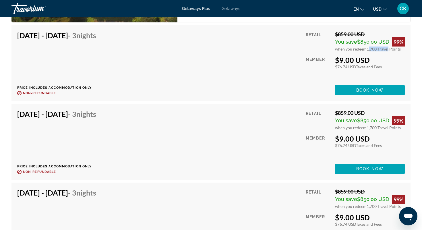
drag, startPoint x: 367, startPoint y: 48, endPoint x: 386, endPoint y: 48, distance: 19.0
click at [386, 48] on span "1,700 Travel Points" at bounding box center [384, 49] width 34 height 5
click at [269, 77] on div "Dec 1, 2025 - Dec 4, 2025 - 3 Nights Price includes accommodation only Refundab…" at bounding box center [211, 63] width 388 height 64
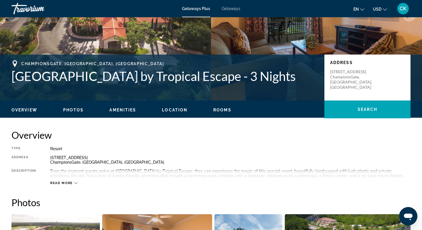
scroll to position [0, 0]
